Goal: Task Accomplishment & Management: Complete application form

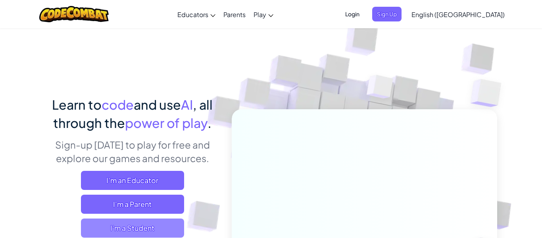
click at [142, 229] on span "I'm a Student" at bounding box center [132, 227] width 103 height 19
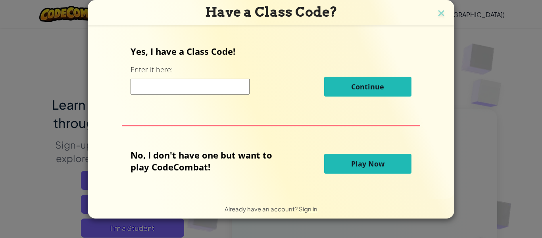
click at [187, 86] on input at bounding box center [190, 87] width 119 height 16
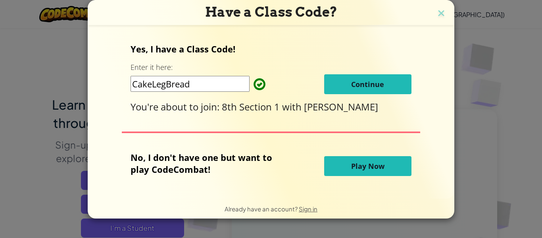
type input "CakeLegBread"
click at [379, 80] on span "Continue" at bounding box center [367, 84] width 33 height 10
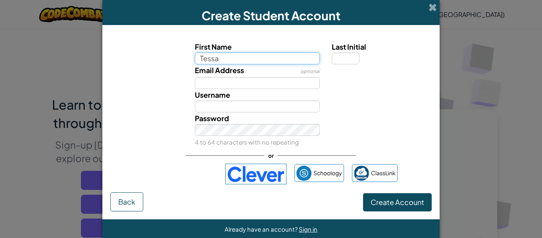
type input "Tessa"
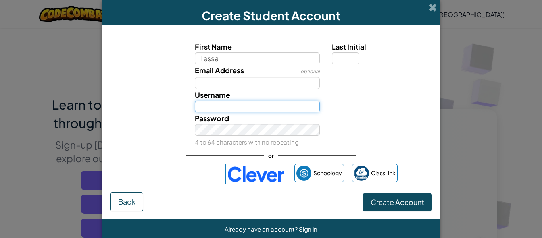
type input "Tessa"
click at [240, 106] on input "Tessa" at bounding box center [257, 106] width 125 height 12
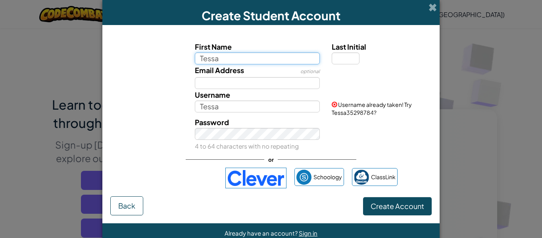
click at [229, 56] on input "Tessa" at bounding box center [257, 58] width 125 height 12
type input "[PERSON_NAME]"
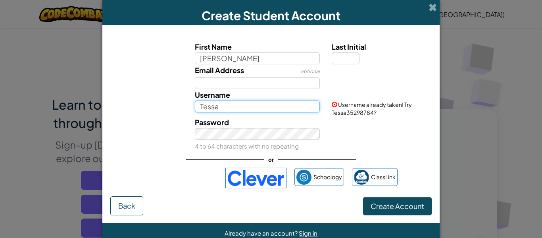
type input "[PERSON_NAME]"
click at [221, 104] on input "[PERSON_NAME]" at bounding box center [257, 106] width 125 height 12
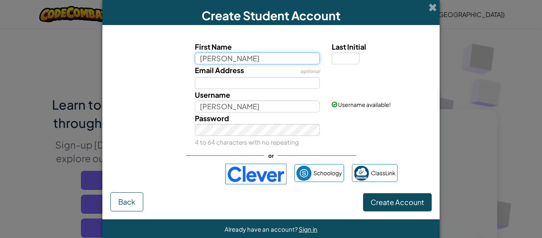
click at [268, 55] on input "[PERSON_NAME]" at bounding box center [257, 58] width 125 height 12
type input "Tessa"
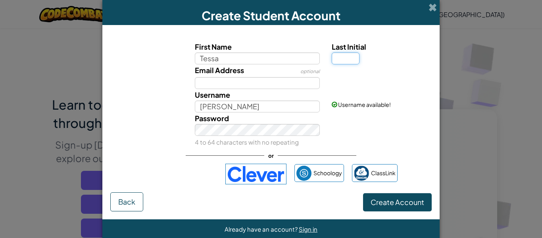
type input "Tessa"
click at [338, 56] on input "Last Initial" at bounding box center [346, 58] width 28 height 12
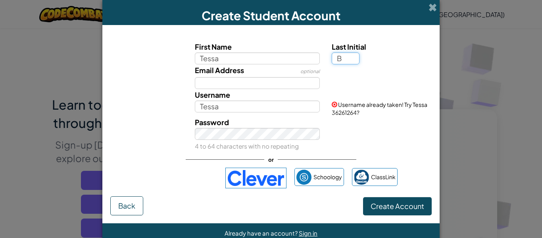
type input "B"
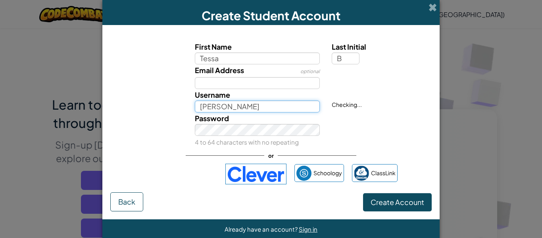
click at [281, 106] on input "[PERSON_NAME]" at bounding box center [257, 106] width 125 height 12
click at [364, 133] on div "Password 4 to 64 characters with no repeating" at bounding box center [270, 129] width 329 height 35
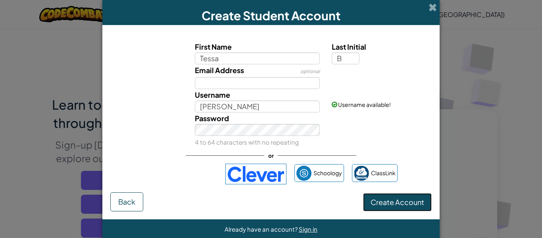
click at [418, 201] on span "Create Account" at bounding box center [397, 201] width 54 height 9
click at [397, 202] on span "Create Account" at bounding box center [397, 201] width 54 height 9
click at [397, 203] on span "Create Account" at bounding box center [397, 201] width 54 height 9
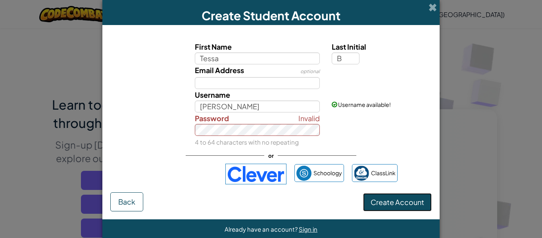
click at [397, 203] on span "Create Account" at bounding box center [397, 201] width 54 height 9
click at [418, 204] on span "Create Account" at bounding box center [397, 201] width 54 height 9
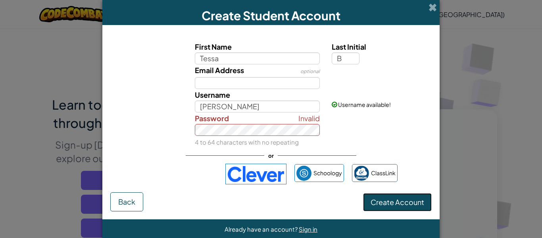
click at [418, 204] on span "Create Account" at bounding box center [397, 201] width 54 height 9
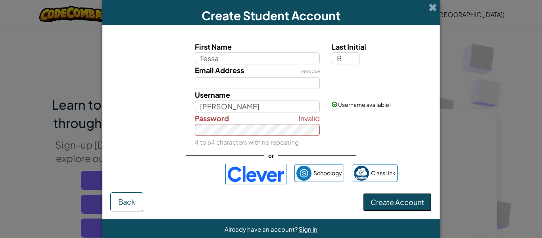
click at [418, 204] on span "Create Account" at bounding box center [397, 201] width 54 height 9
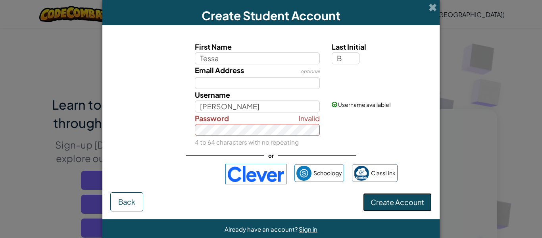
click at [418, 204] on span "Create Account" at bounding box center [397, 201] width 54 height 9
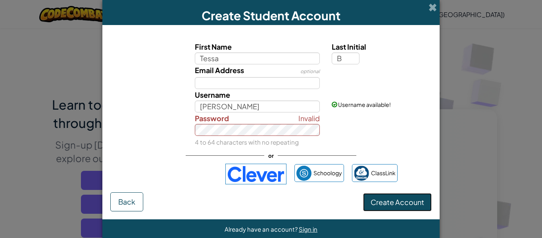
click at [418, 204] on span "Create Account" at bounding box center [397, 201] width 54 height 9
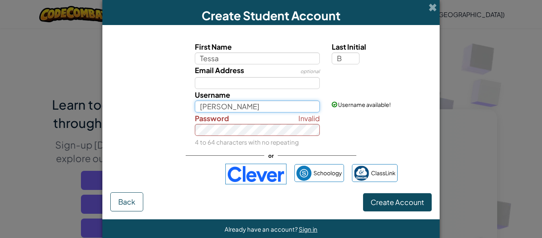
click at [220, 104] on input "[PERSON_NAME]" at bounding box center [257, 106] width 125 height 12
type input "TessaBennati"
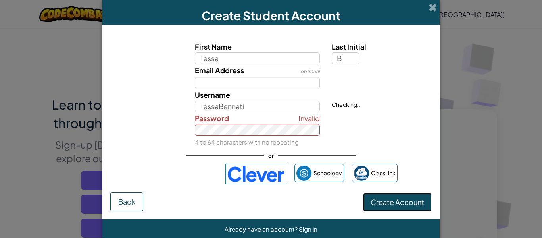
click at [376, 200] on span "Create Account" at bounding box center [397, 201] width 54 height 9
click at [363, 193] on button "Create Account" at bounding box center [397, 202] width 69 height 18
click at [372, 199] on span "Create Account" at bounding box center [397, 201] width 54 height 9
click at [386, 199] on span "Create Account" at bounding box center [397, 201] width 54 height 9
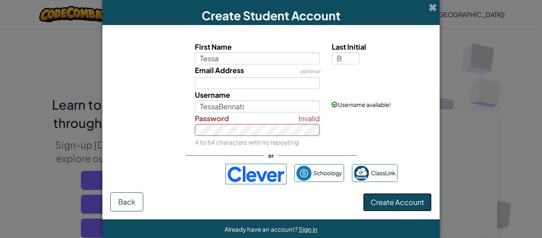
click at [386, 199] on span "Create Account" at bounding box center [397, 201] width 54 height 9
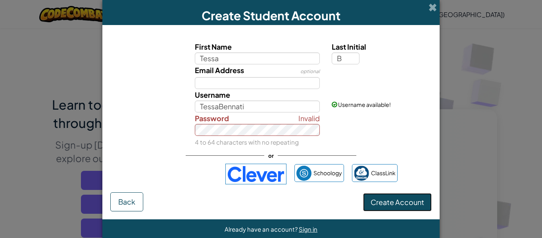
click at [398, 203] on span "Create Account" at bounding box center [397, 201] width 54 height 9
click at [398, 205] on span "Create Account" at bounding box center [397, 201] width 54 height 9
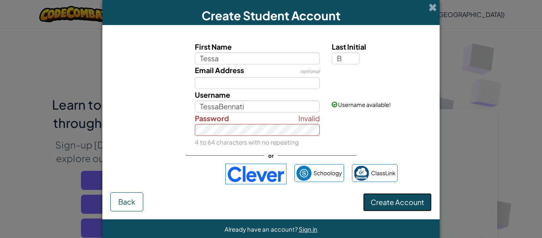
click at [392, 199] on span "Create Account" at bounding box center [397, 201] width 54 height 9
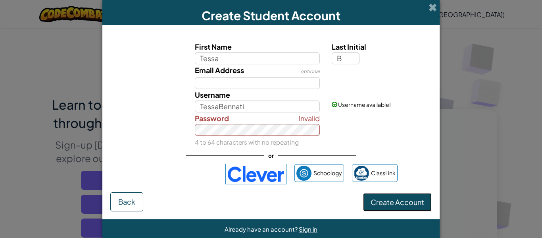
click at [392, 199] on span "Create Account" at bounding box center [397, 201] width 54 height 9
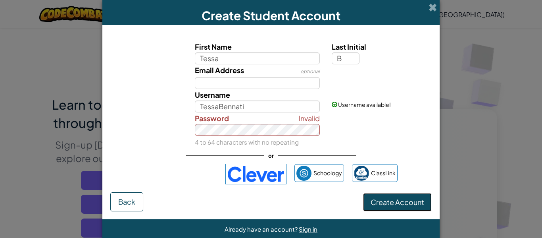
click at [366, 200] on button "Create Account" at bounding box center [397, 202] width 69 height 18
click at [367, 200] on button "Create Account" at bounding box center [397, 202] width 69 height 18
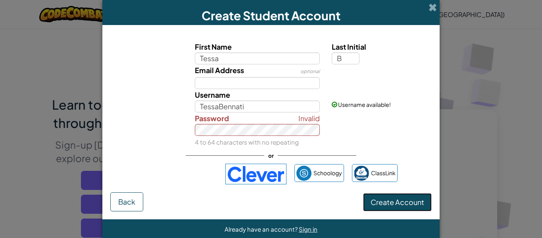
click at [367, 200] on button "Create Account" at bounding box center [397, 202] width 69 height 18
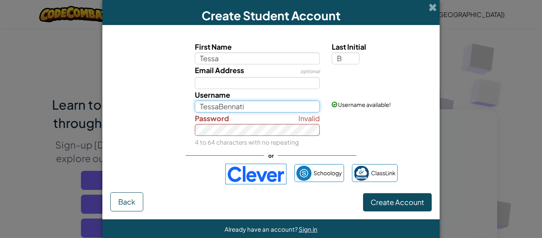
click at [249, 107] on input "TessaBennati" at bounding box center [257, 106] width 125 height 12
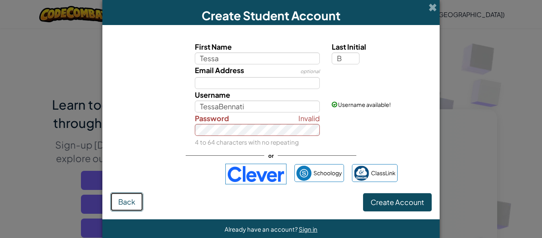
click at [126, 208] on button "Back" at bounding box center [126, 201] width 33 height 19
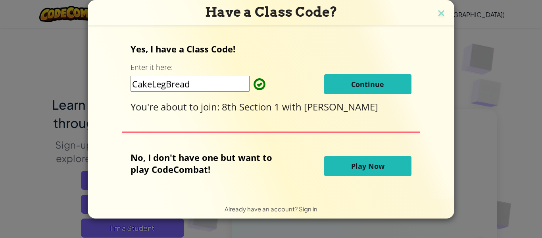
click at [340, 90] on button "Continue" at bounding box center [367, 84] width 87 height 20
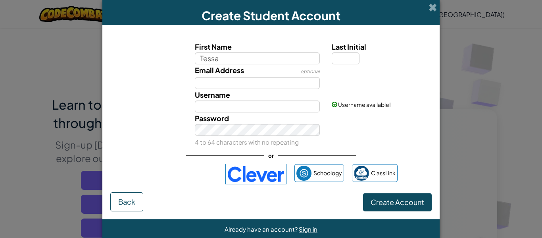
type input "Tessa"
click at [353, 55] on input "Last Initial" at bounding box center [346, 58] width 28 height 12
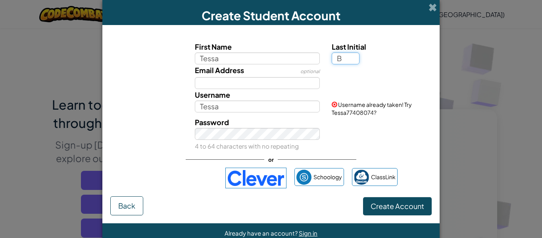
type input "B"
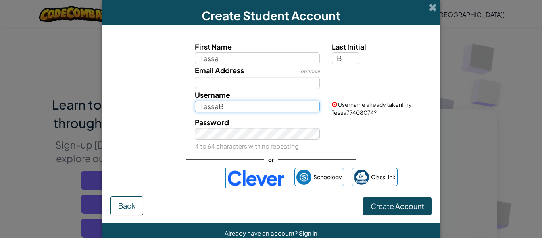
click at [233, 107] on input "TessaB" at bounding box center [257, 106] width 125 height 12
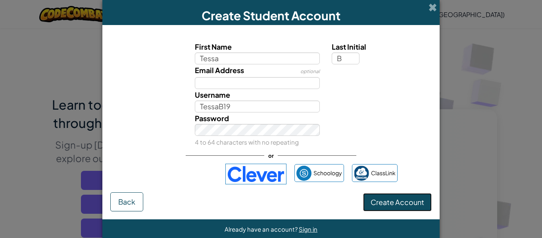
click at [382, 210] on button "Create Account" at bounding box center [397, 202] width 69 height 18
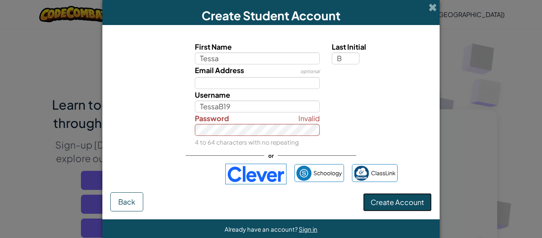
click at [382, 210] on button "Create Account" at bounding box center [397, 202] width 69 height 18
click at [385, 212] on form "First Name [PERSON_NAME] Last Initial B Email Address optional Username TessaB1…" at bounding box center [270, 122] width 337 height 194
click at [394, 200] on span "Create Account" at bounding box center [397, 201] width 54 height 9
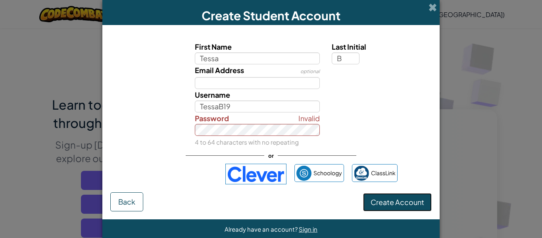
click at [407, 207] on button "Create Account" at bounding box center [397, 202] width 69 height 18
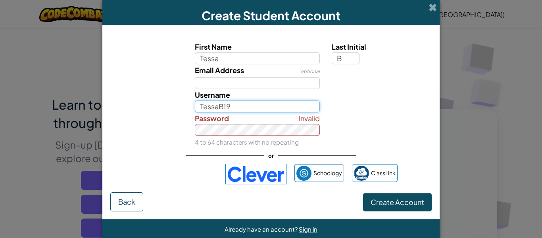
click at [306, 105] on input "TessaB19" at bounding box center [257, 106] width 125 height 12
type input "TessaBennati"
click at [363, 193] on button "Create Account" at bounding box center [397, 202] width 69 height 18
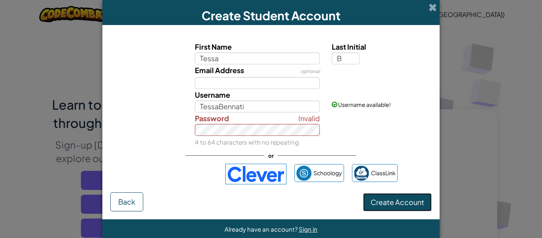
click at [402, 200] on span "Create Account" at bounding box center [397, 201] width 54 height 9
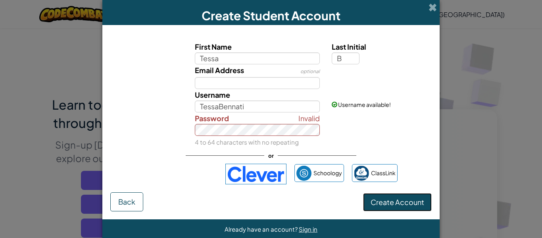
click at [402, 200] on span "Create Account" at bounding box center [397, 201] width 54 height 9
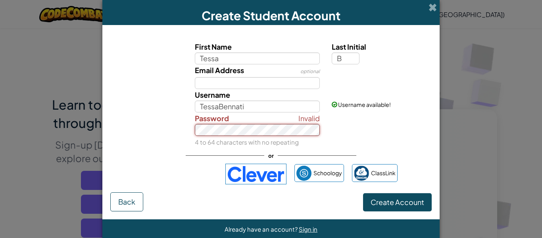
click at [363, 193] on button "Create Account" at bounding box center [397, 202] width 69 height 18
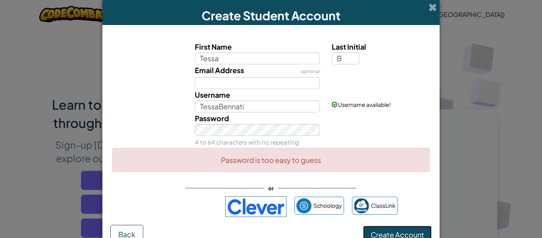
click at [403, 231] on button "Create Account" at bounding box center [397, 234] width 69 height 18
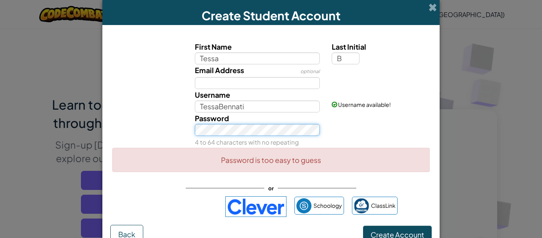
click at [363, 225] on button "Create Account" at bounding box center [397, 234] width 69 height 18
